Goal: Information Seeking & Learning: Learn about a topic

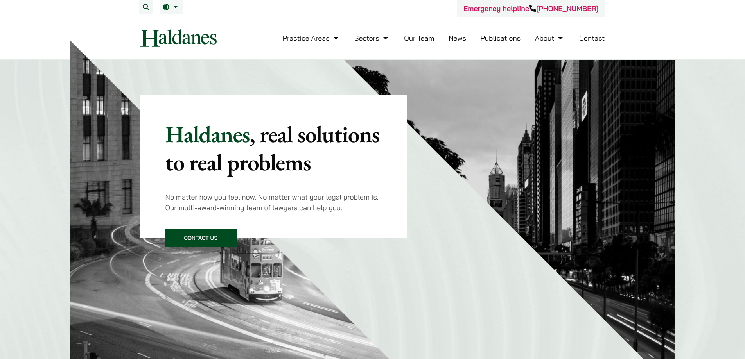
click at [419, 38] on link "Our Team" at bounding box center [419, 38] width 30 height 9
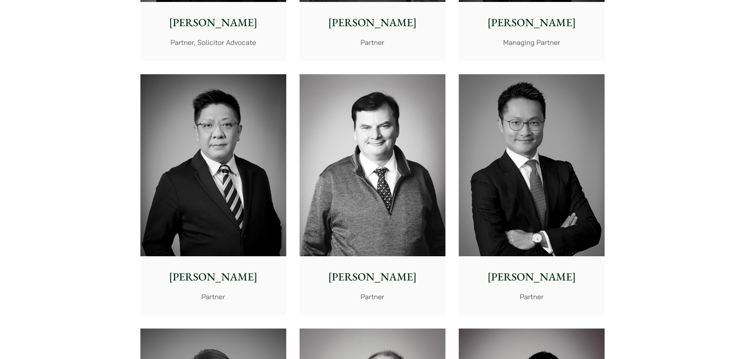
scroll to position [469, 0]
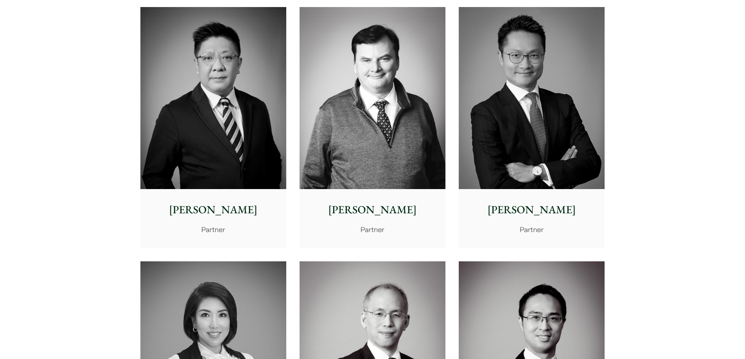
click at [373, 208] on p "Patrick Rattigan" at bounding box center [372, 210] width 133 height 16
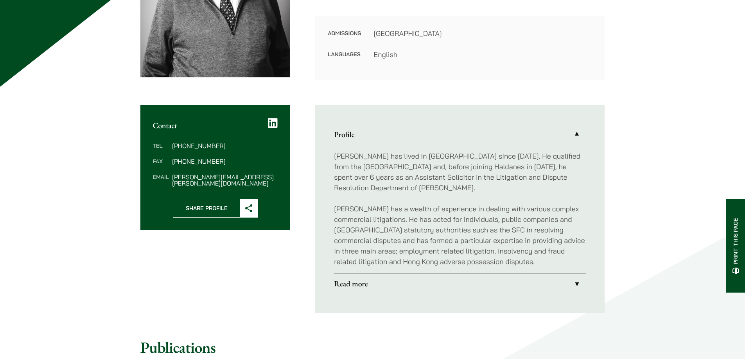
scroll to position [195, 0]
click at [364, 284] on link "Read more" at bounding box center [460, 283] width 252 height 20
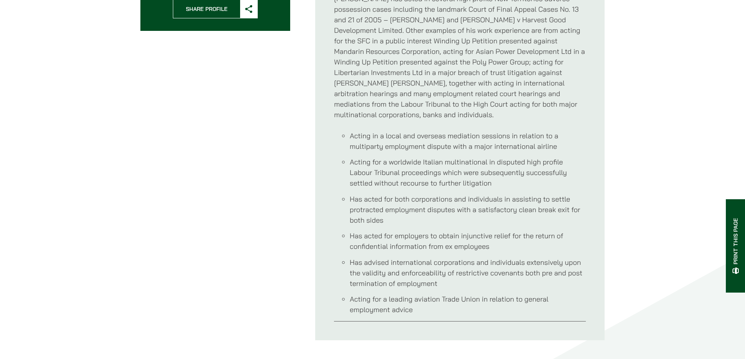
scroll to position [391, 0]
